Goal: Task Accomplishment & Management: Complete application form

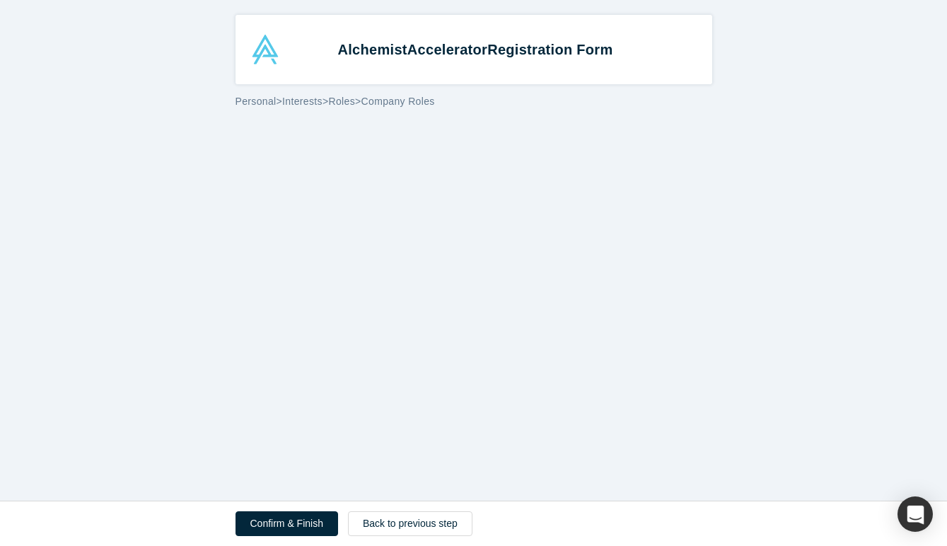
click at [265, 104] on span "Personal" at bounding box center [256, 101] width 41 height 11
click at [313, 94] on div "Personal > Interests > Roles > Company Roles" at bounding box center [474, 101] width 477 height 15
click at [352, 102] on span "Roles" at bounding box center [341, 101] width 27 height 11
click at [380, 42] on strong "Alchemist Accelerator Registration Form" at bounding box center [475, 50] width 275 height 16
